Goal: Transaction & Acquisition: Purchase product/service

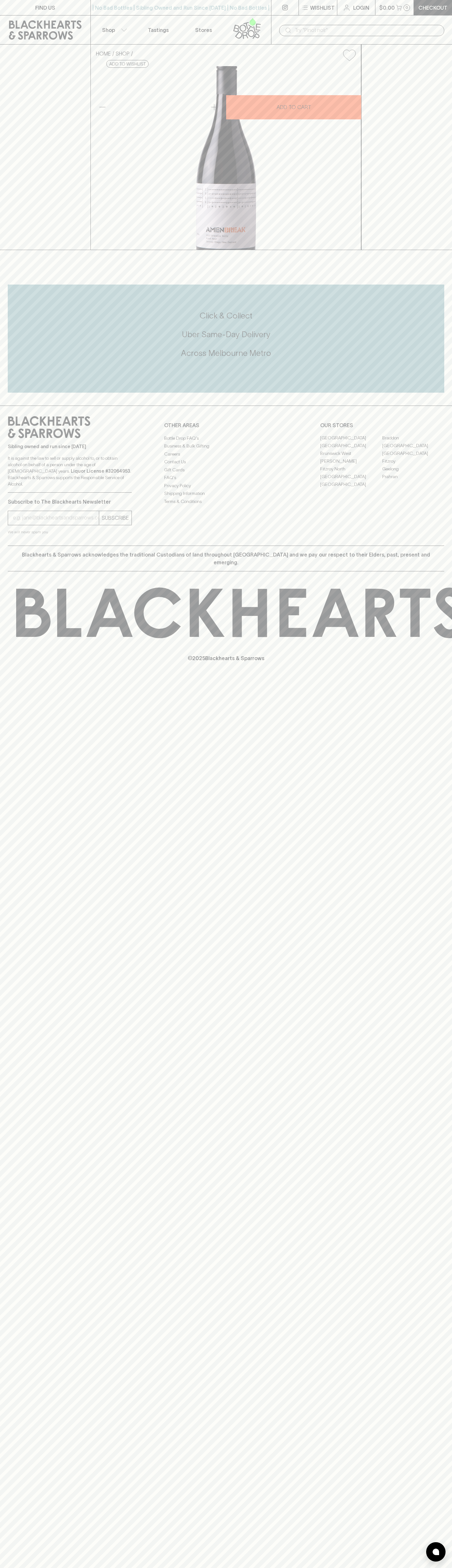
click at [317, 12] on p "Wishlist" at bounding box center [322, 7] width 24 height 8
click at [449, 28] on div at bounding box center [226, 784] width 452 height 1568
click at [130, 1567] on html "FIND US | No Bad Bottles | Sibling Owned and Run Since 2006 | No Bad Bottles | …" at bounding box center [226, 784] width 452 height 1568
click at [7, 84] on div at bounding box center [226, 784] width 452 height 1568
